Goal: Task Accomplishment & Management: Manage account settings

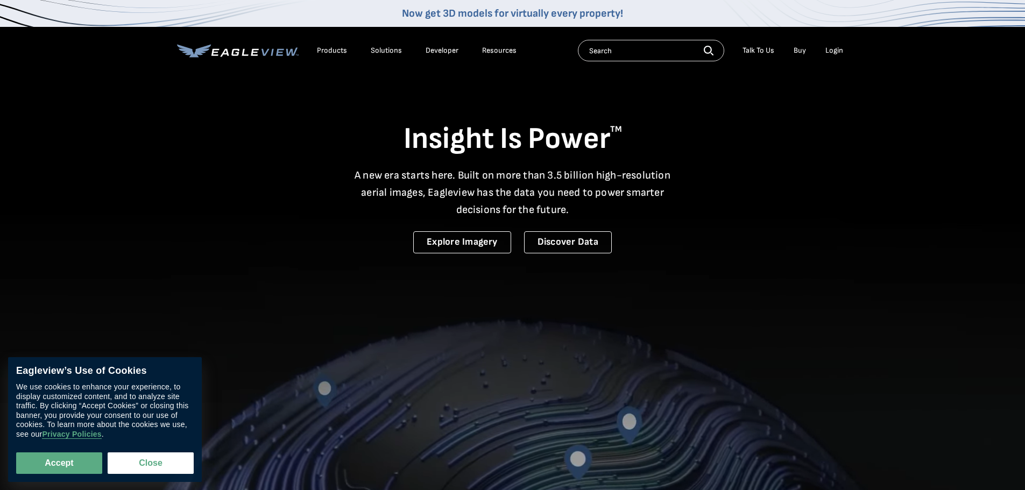
click at [840, 42] on div "Search Talk To Us Buy Login" at bounding box center [713, 51] width 271 height 22
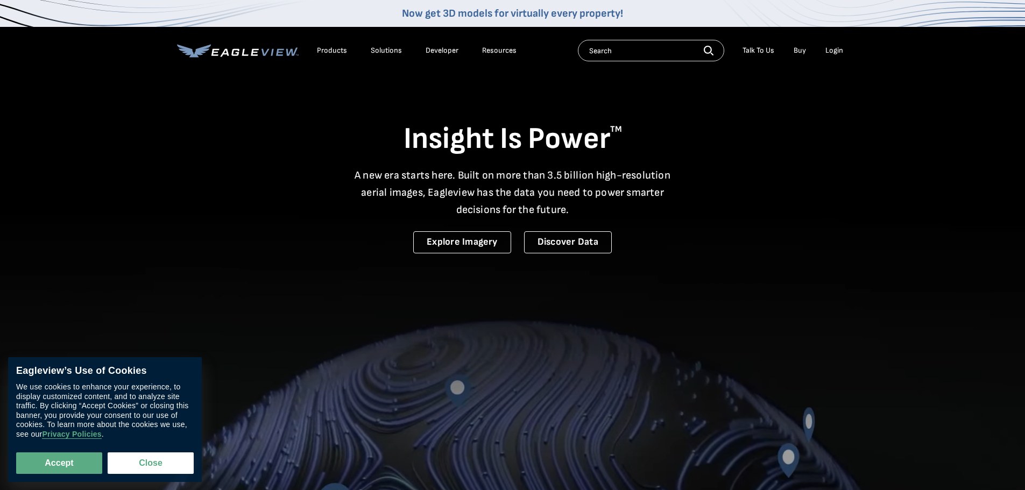
click at [836, 47] on div "Login" at bounding box center [834, 51] width 18 height 10
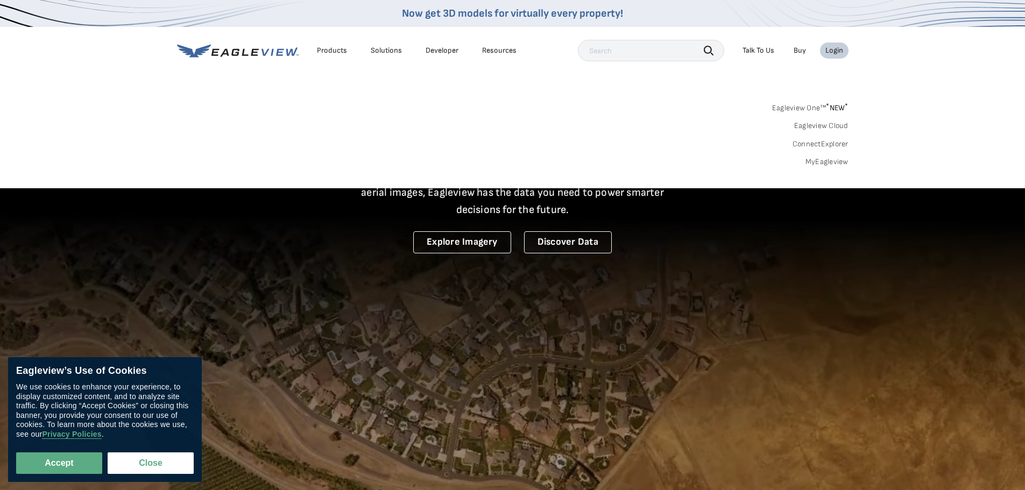
click at [828, 166] on link "MyEagleview" at bounding box center [826, 162] width 43 height 10
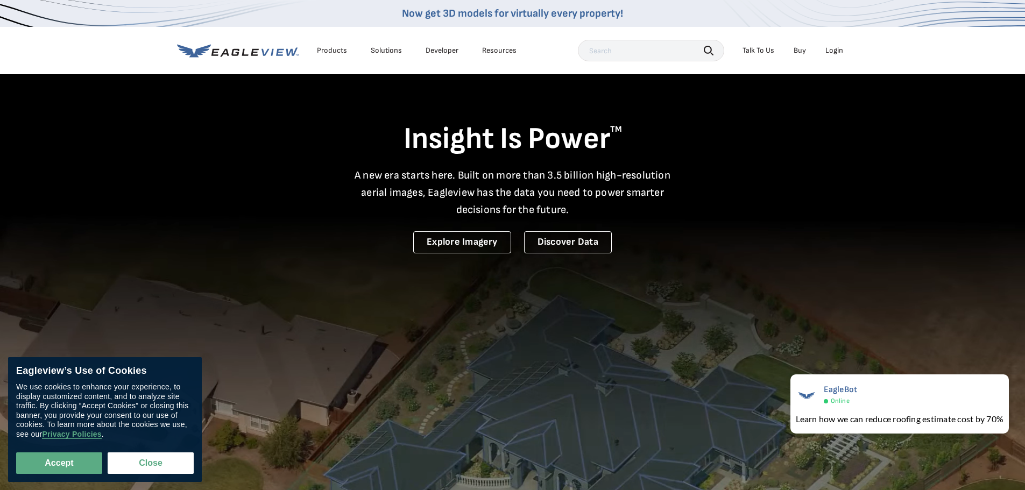
click at [829, 50] on div "Login" at bounding box center [834, 51] width 18 height 10
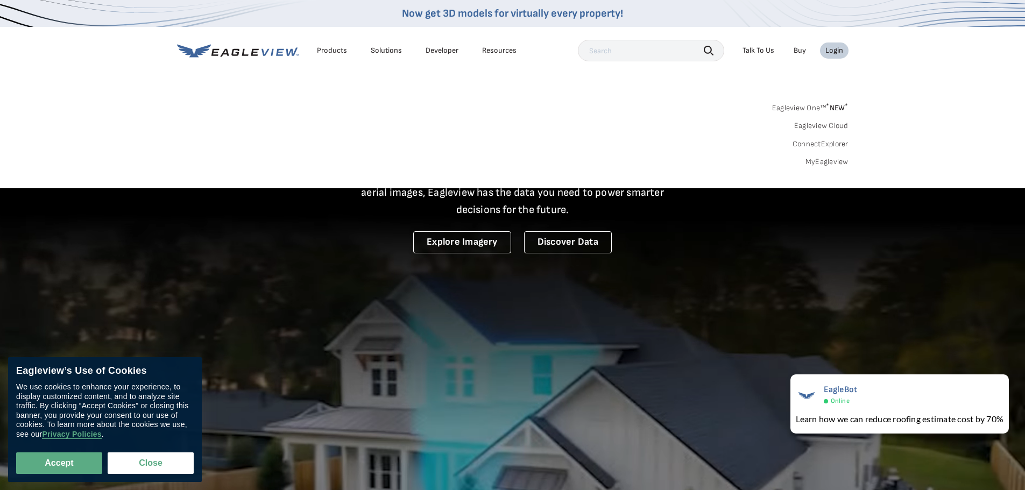
click at [827, 165] on link "MyEagleview" at bounding box center [826, 162] width 43 height 10
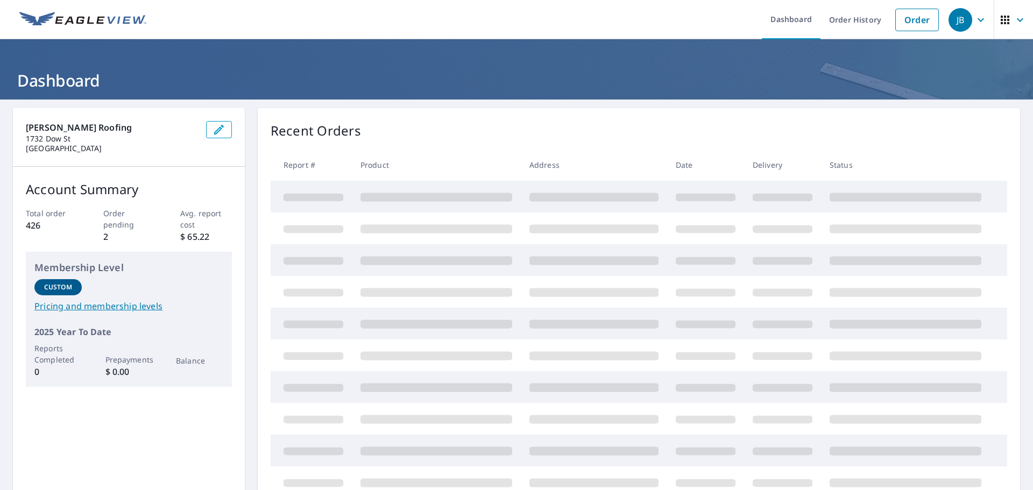
click at [974, 24] on icon "button" at bounding box center [980, 19] width 13 height 13
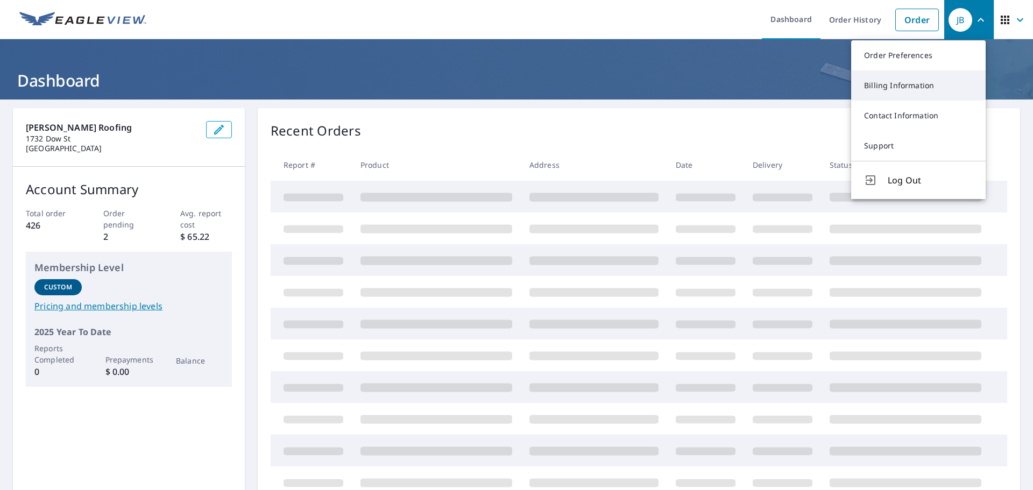
click at [931, 94] on link "Billing Information" at bounding box center [918, 85] width 134 height 30
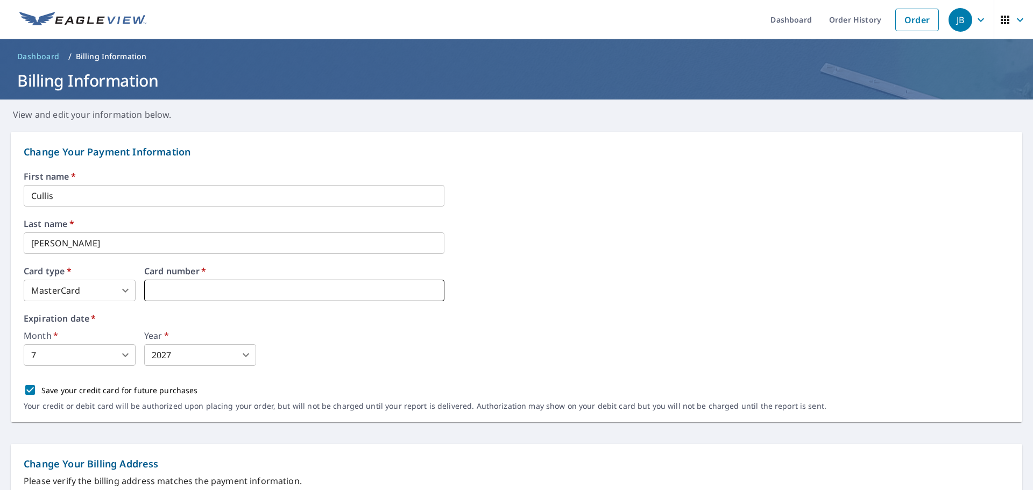
click at [198, 280] on iframe at bounding box center [294, 291] width 300 height 22
click at [81, 193] on input "Cullis" at bounding box center [234, 196] width 421 height 22
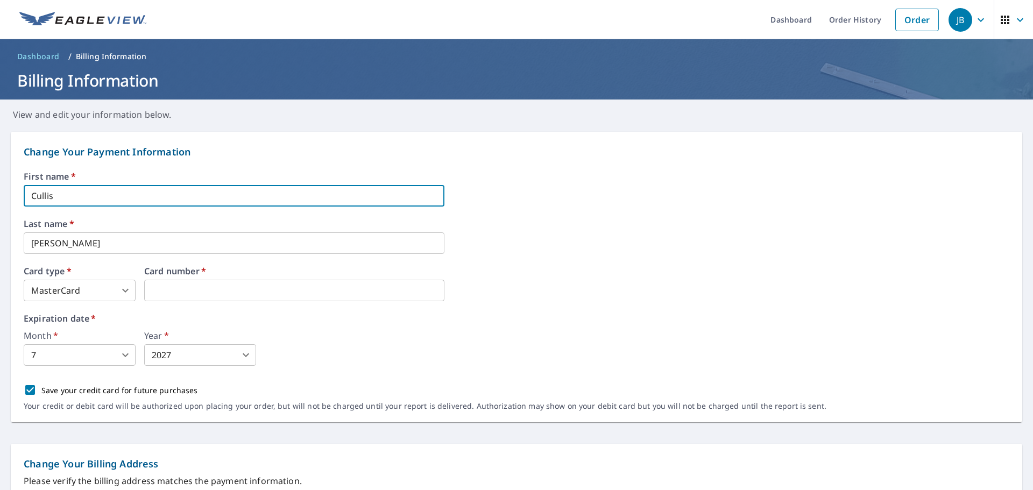
drag, startPoint x: 60, startPoint y: 191, endPoint x: 2, endPoint y: 187, distance: 58.8
click at [9, 187] on form "Change Your Payment Information First name   * Cullis ​ Last name   * Jones ​ C…" at bounding box center [516, 498] width 1033 height 754
type input "Madison"
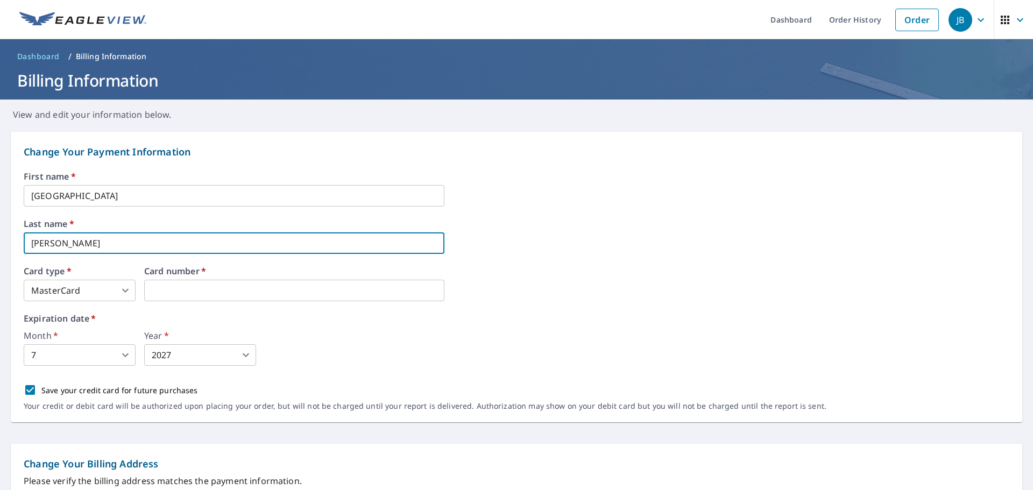
type input "Williams"
click at [183, 351] on body "JB JB Dashboard Order History Order JB Dashboard / Billing Information Billing …" at bounding box center [516, 245] width 1033 height 490
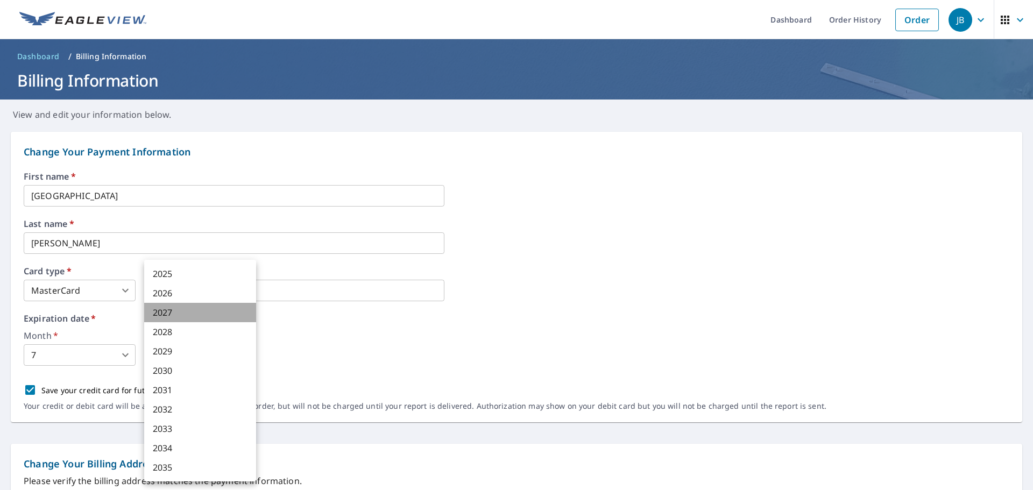
drag, startPoint x: 181, startPoint y: 314, endPoint x: 188, endPoint y: 314, distance: 7.0
click at [181, 313] on li "2027" at bounding box center [200, 312] width 112 height 19
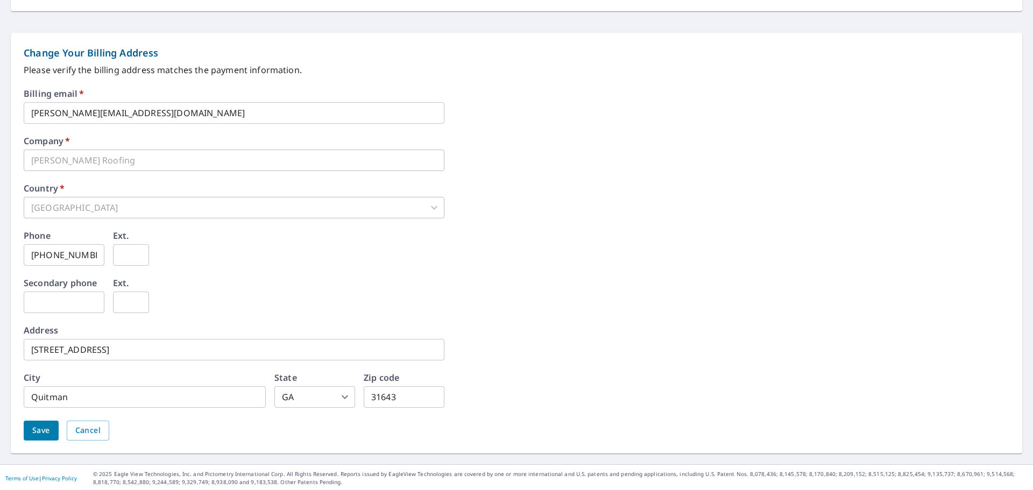
scroll to position [413, 0]
drag, startPoint x: 95, startPoint y: 247, endPoint x: -32, endPoint y: 254, distance: 127.1
click at [0, 254] on html "JB JB Dashboard Order History Order JB Dashboard / Billing Information Billing …" at bounding box center [516, 245] width 1033 height 490
type input "229-326-0479"
click at [48, 430] on span "Save" at bounding box center [41, 428] width 18 height 13
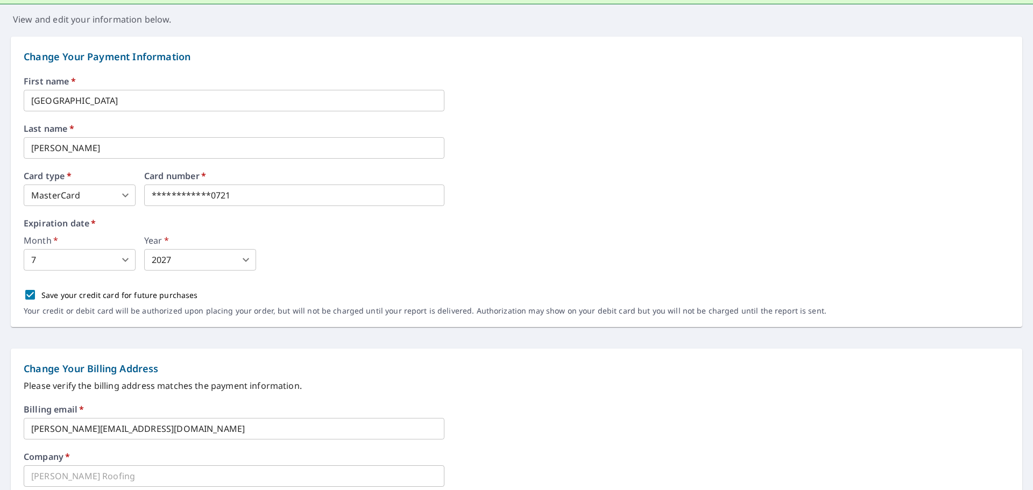
scroll to position [63, 0]
